Goal: Task Accomplishment & Management: Complete application form

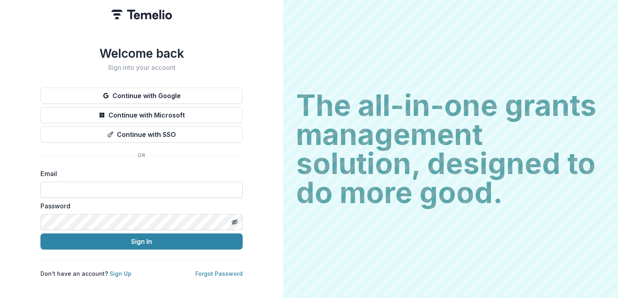
click at [87, 182] on input at bounding box center [141, 190] width 202 height 16
type input "**********"
click at [146, 187] on input "**********" at bounding box center [141, 190] width 202 height 16
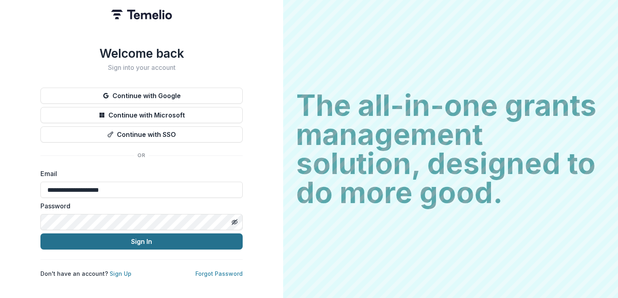
click at [192, 237] on button "Sign In" at bounding box center [141, 242] width 202 height 16
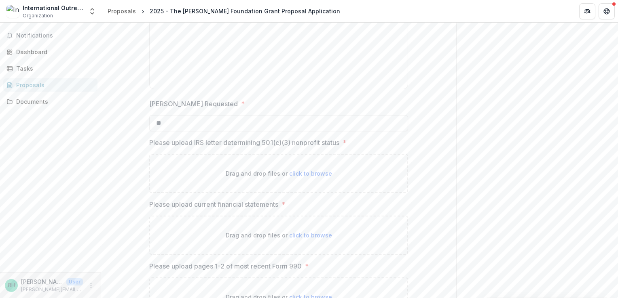
scroll to position [1051, 0]
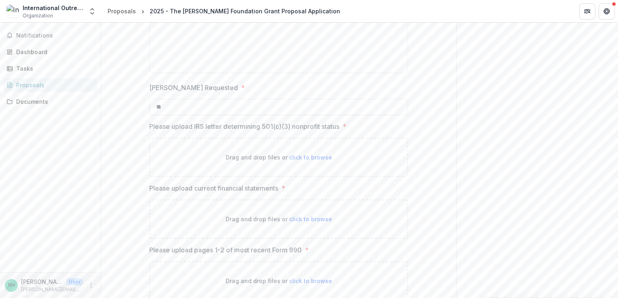
click at [306, 156] on span "click to browse" at bounding box center [310, 157] width 43 height 7
type input "**********"
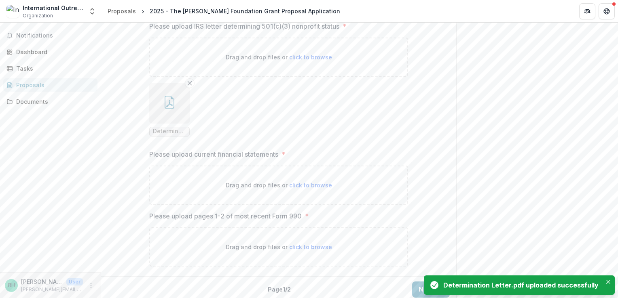
scroll to position [1154, 0]
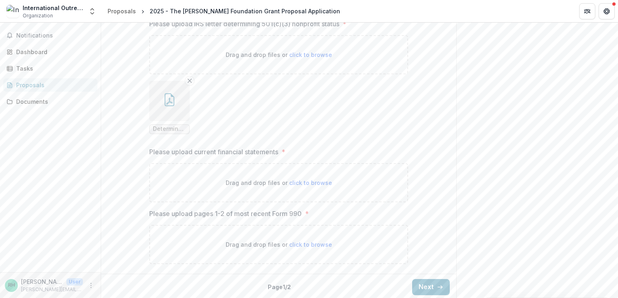
click at [317, 181] on span "click to browse" at bounding box center [310, 183] width 43 height 7
type input "**********"
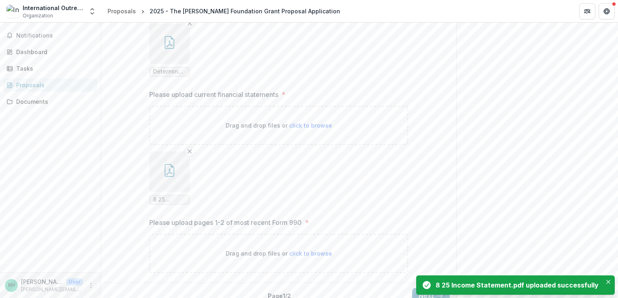
scroll to position [1220, 0]
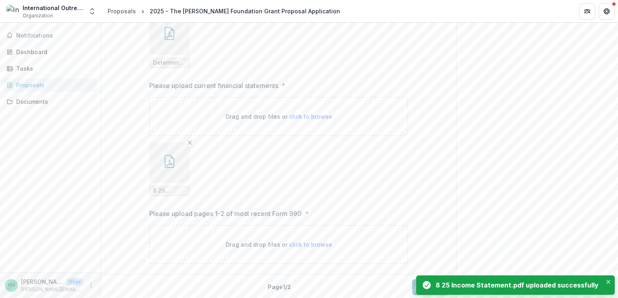
click at [319, 244] on span "click to browse" at bounding box center [310, 244] width 43 height 7
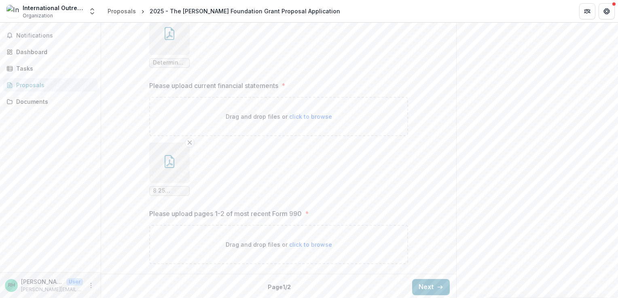
type input "**********"
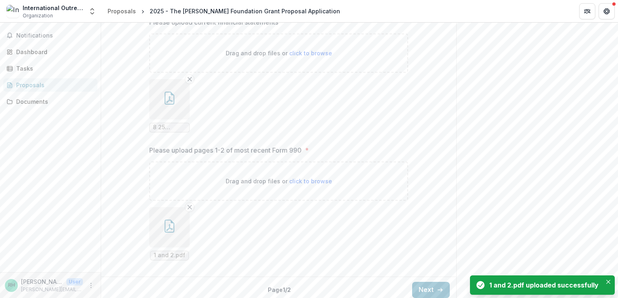
scroll to position [1286, 0]
click at [421, 289] on button "Next" at bounding box center [431, 287] width 38 height 16
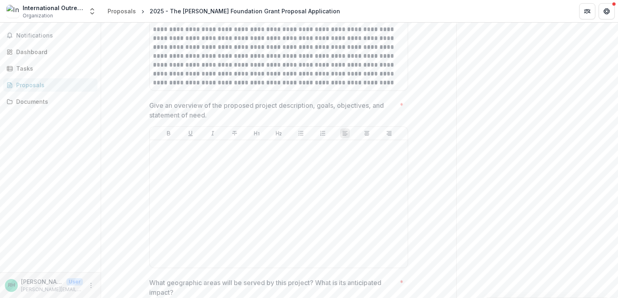
scroll to position [364, 0]
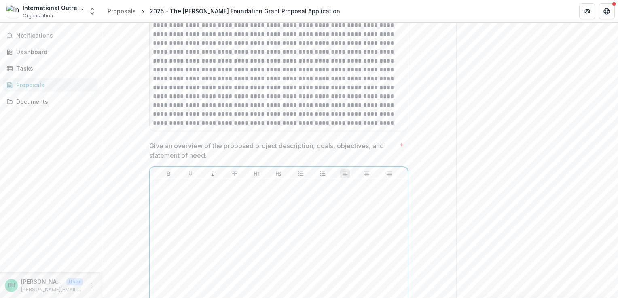
click at [289, 223] on div at bounding box center [278, 244] width 251 height 121
click at [358, 215] on div at bounding box center [278, 244] width 251 height 121
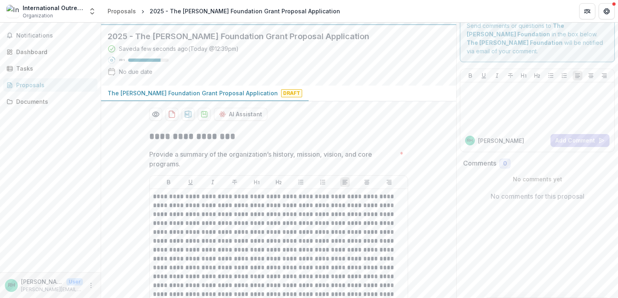
scroll to position [0, 0]
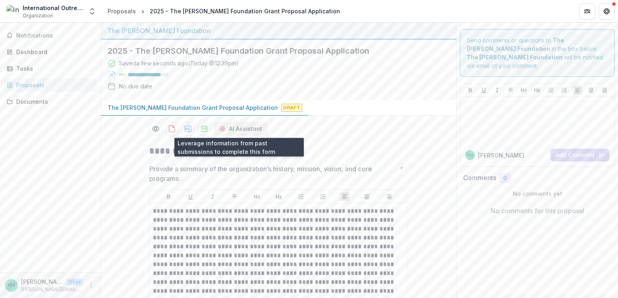
click at [254, 129] on button "AI Assistant" at bounding box center [240, 129] width 53 height 13
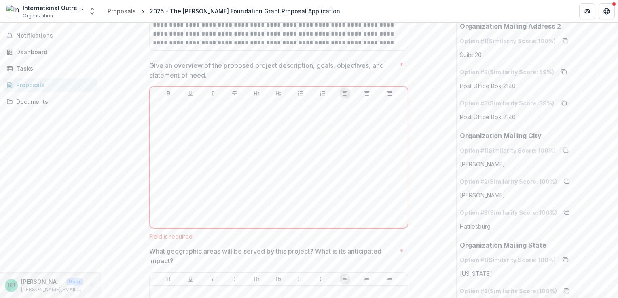
scroll to position [445, 0]
click at [349, 151] on div at bounding box center [278, 163] width 251 height 121
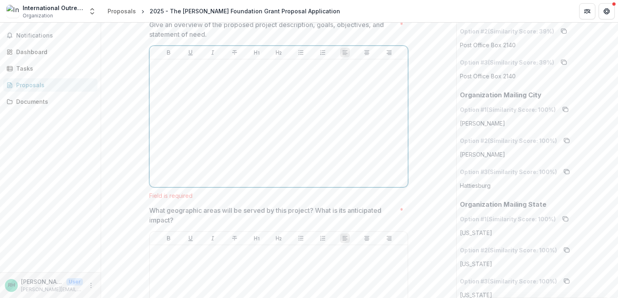
scroll to position [0, 0]
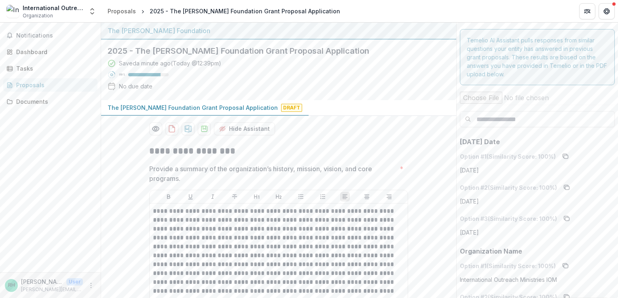
click at [281, 80] on div "Saved a minute ago ( [DATE] @ 12:39pm ) 80 % No due date" at bounding box center [272, 76] width 329 height 35
click at [206, 127] on icon "download-proposal" at bounding box center [204, 129] width 6 height 6
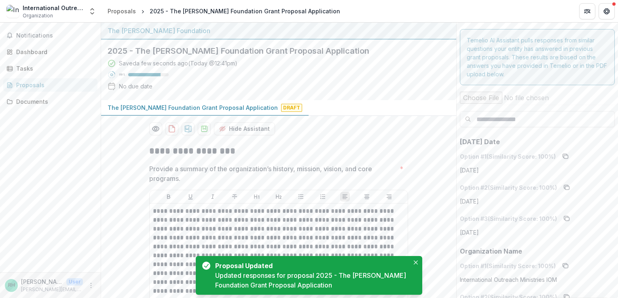
click at [399, 101] on div "The [PERSON_NAME] Foundation Grant Proposal Application Draft" at bounding box center [278, 108] width 355 height 16
